Goal: Navigation & Orientation: Go to known website

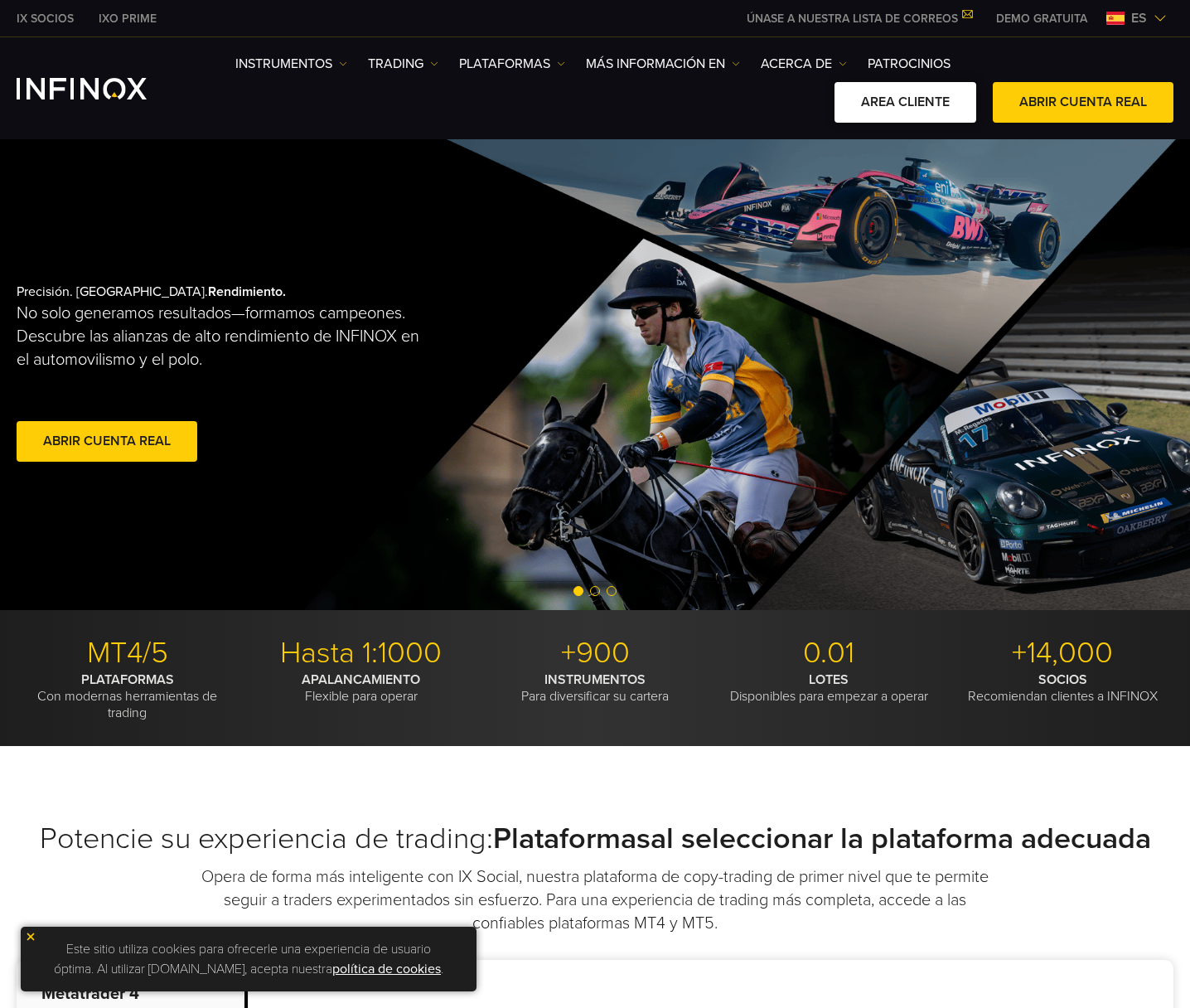
click at [909, 100] on link "AREA CLIENTE" at bounding box center [905, 102] width 142 height 41
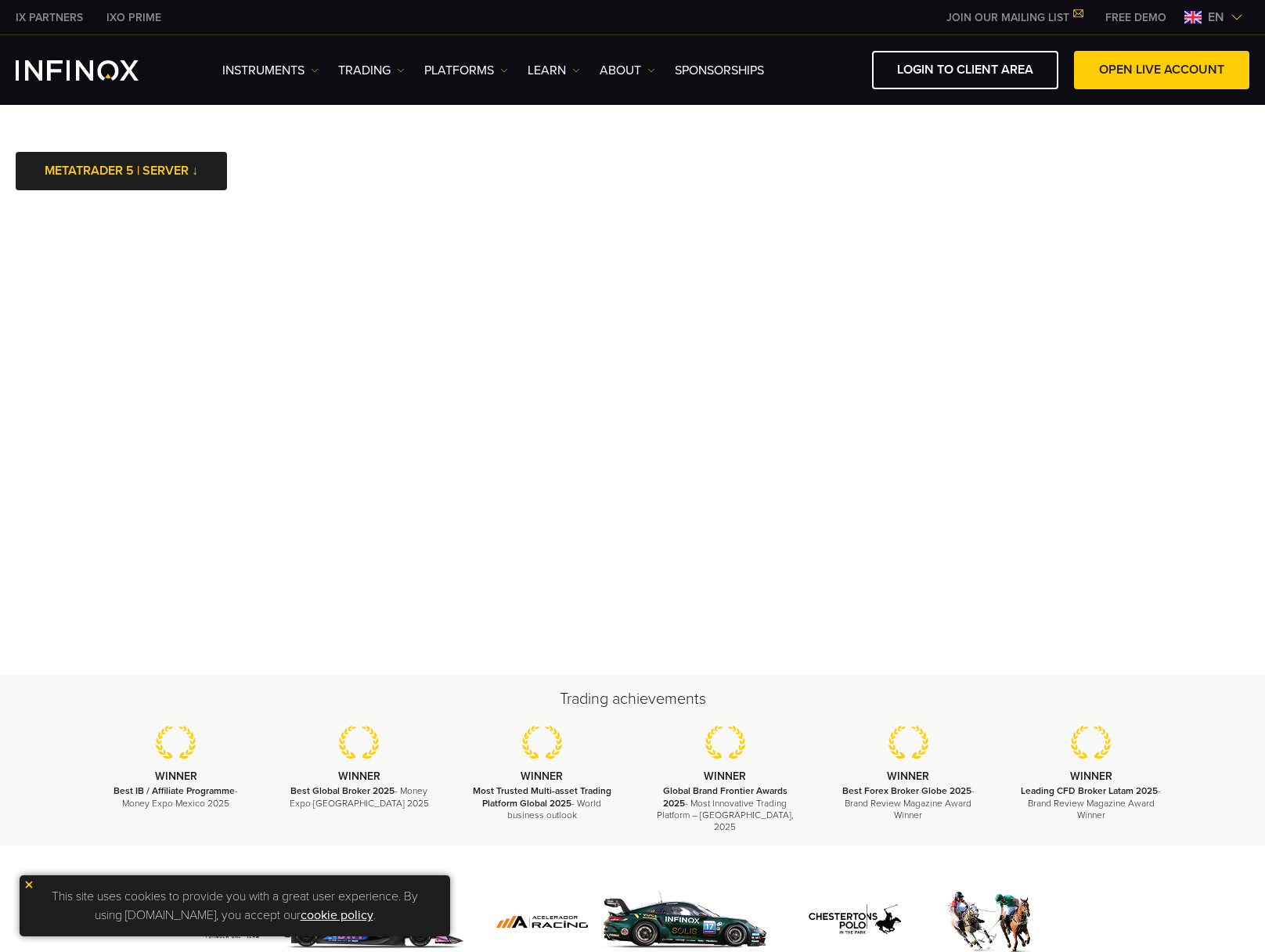
drag, startPoint x: 686, startPoint y: 173, endPoint x: 421, endPoint y: 8, distance: 312.2
click at [685, 173] on body "IX PARTNERS IXO PRIME JOIN OUR MAILING LIST Never Miss a Trading Opportunity wi…" at bounding box center [632, 688] width 1265 height 1376
